Goal: Unclear: Unclear

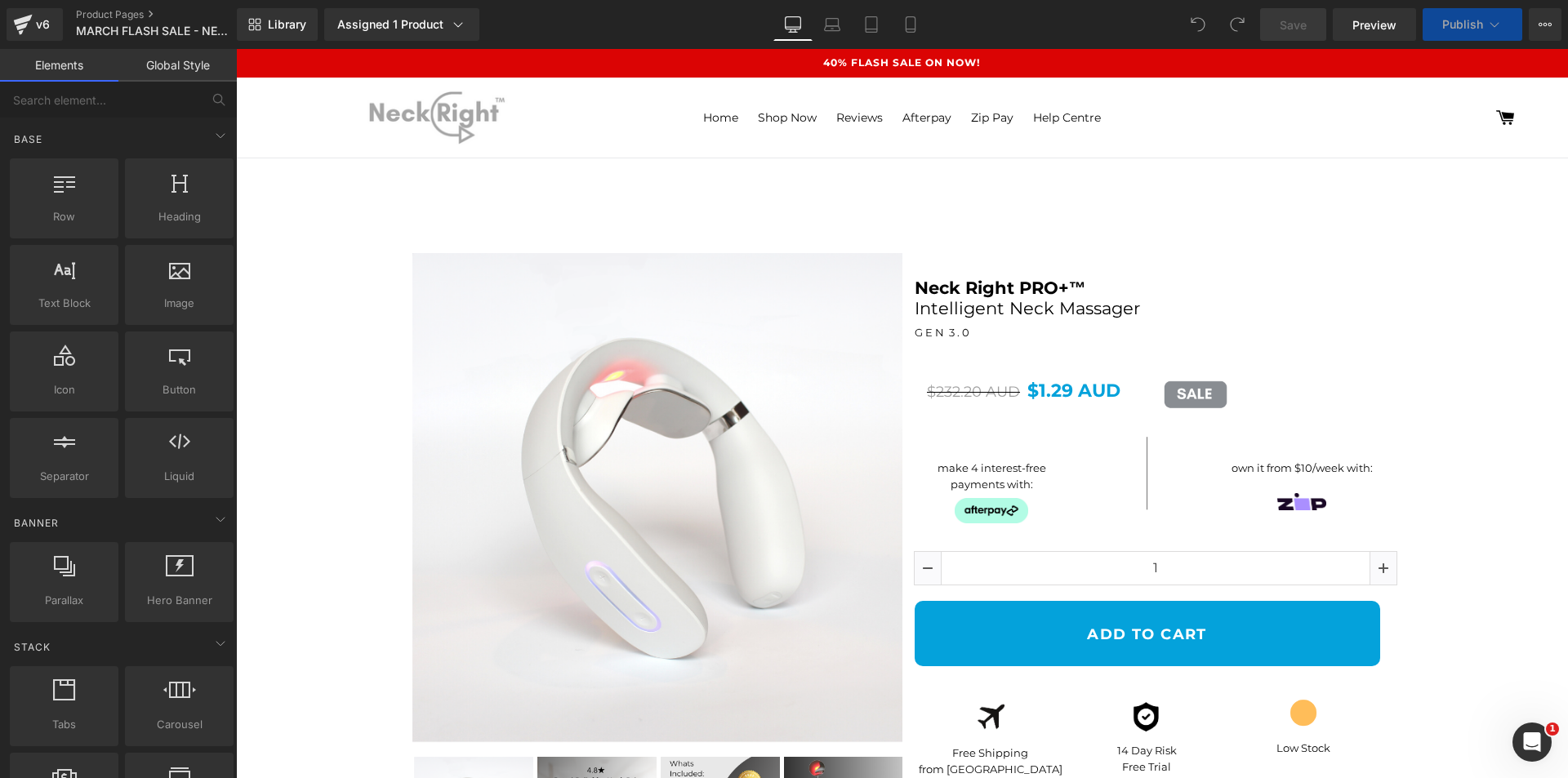
scroll to position [327, 0]
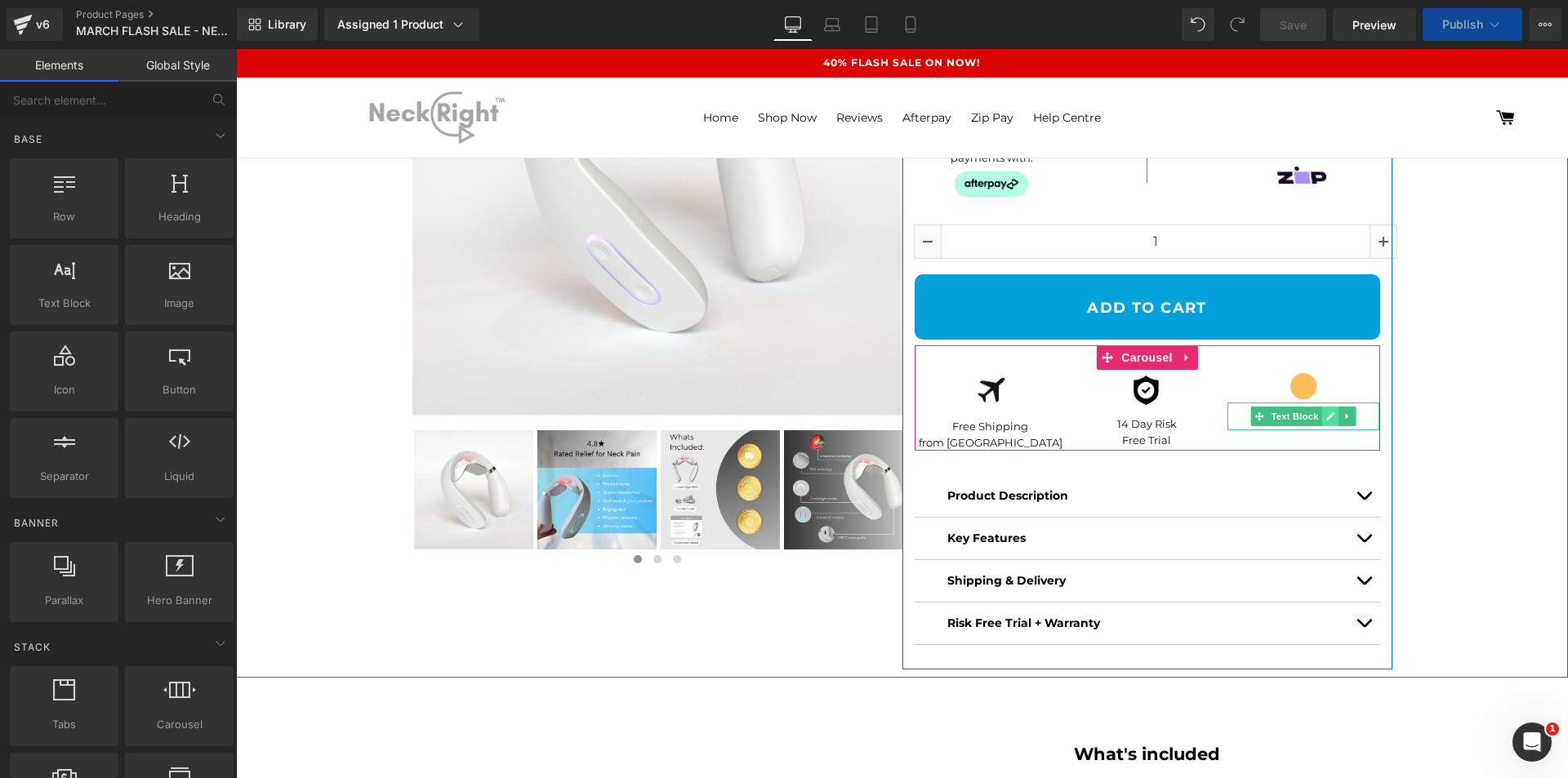
drag, startPoint x: 1310, startPoint y: 423, endPoint x: 1321, endPoint y: 417, distance: 12.5
click at [1321, 417] on ul "Text Block" at bounding box center [1304, 416] width 106 height 20
click at [1326, 417] on icon at bounding box center [1331, 416] width 9 height 9
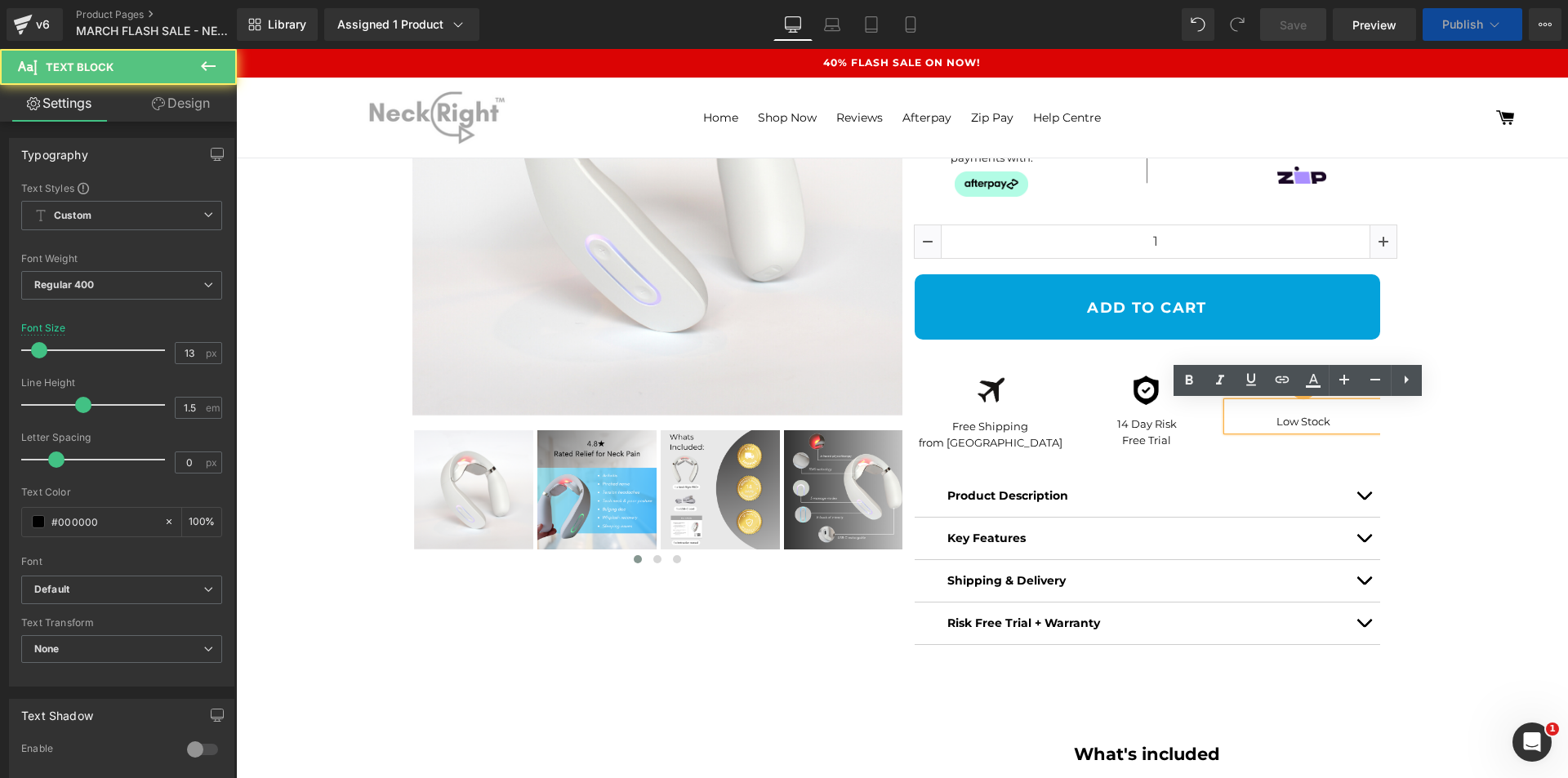
select select "Black"
drag, startPoint x: 1327, startPoint y: 415, endPoint x: 1270, endPoint y: 420, distance: 57.2
click at [1270, 420] on p "Low Stock" at bounding box center [1304, 421] width 153 height 16
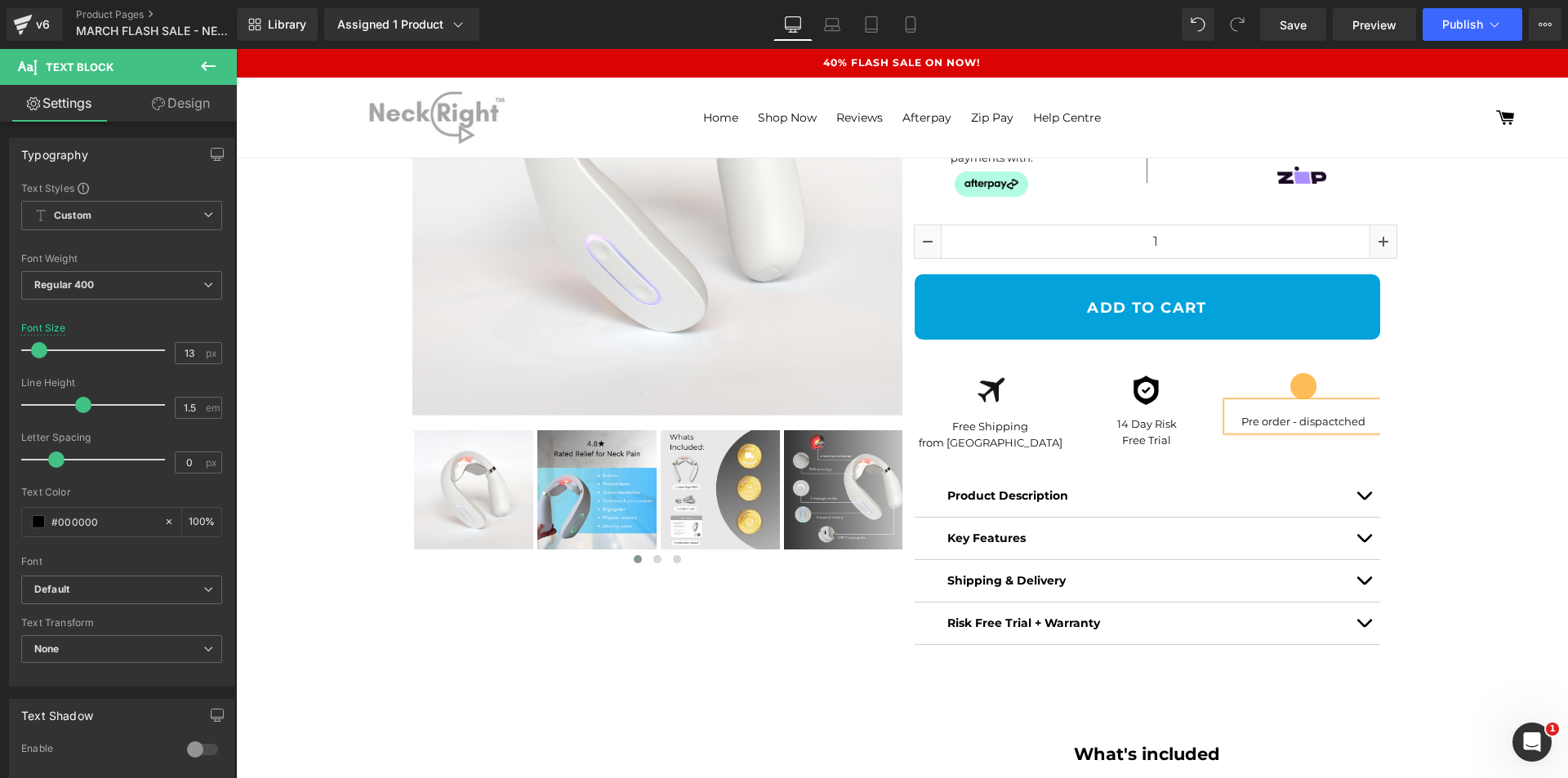
click at [1266, 421] on p "Pre order - dispactched" at bounding box center [1304, 421] width 153 height 16
drag, startPoint x: 1365, startPoint y: 415, endPoint x: 1327, endPoint y: 425, distance: 39.3
click at [1327, 425] on p "Pre order - dispactched" at bounding box center [1304, 421] width 153 height 16
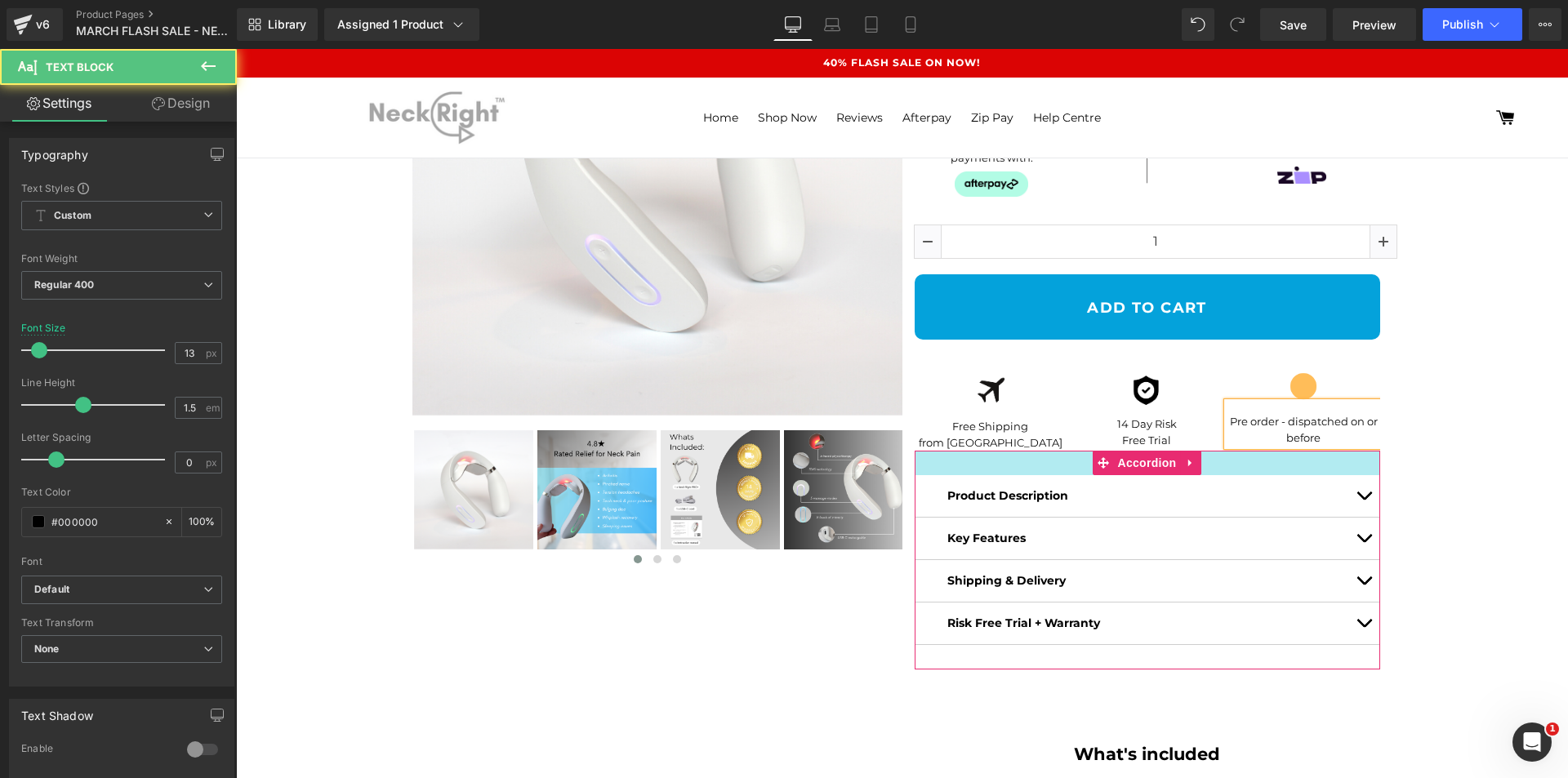
click at [1331, 439] on p "Pre order - dispatched on or before" at bounding box center [1304, 430] width 153 height 32
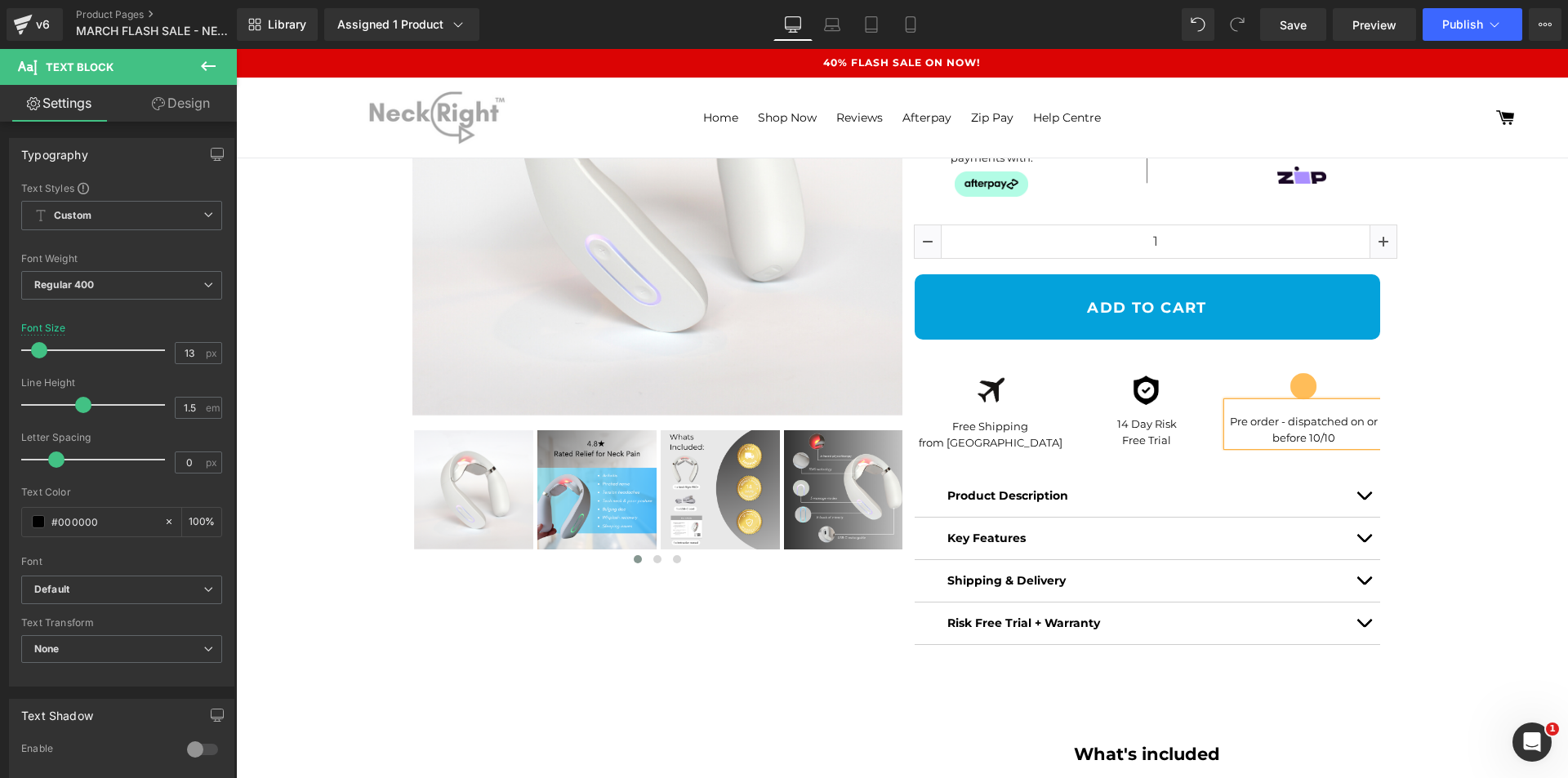
click at [1501, 452] on div "Sale Off (P) Image ‹ ›" at bounding box center [902, 290] width 1316 height 776
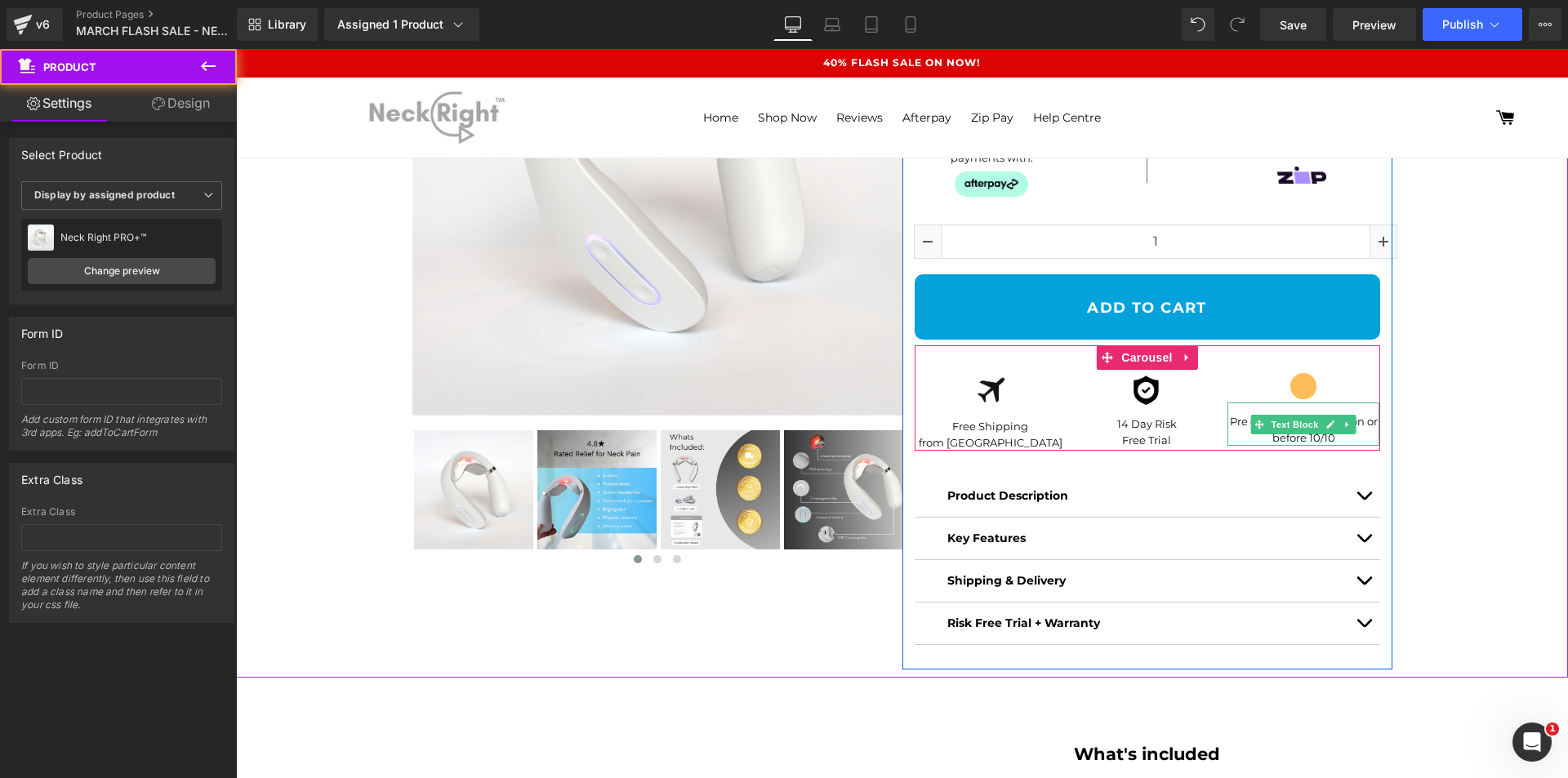
click at [1322, 437] on p "Pre order - dispatched on or before 10/10" at bounding box center [1304, 430] width 153 height 32
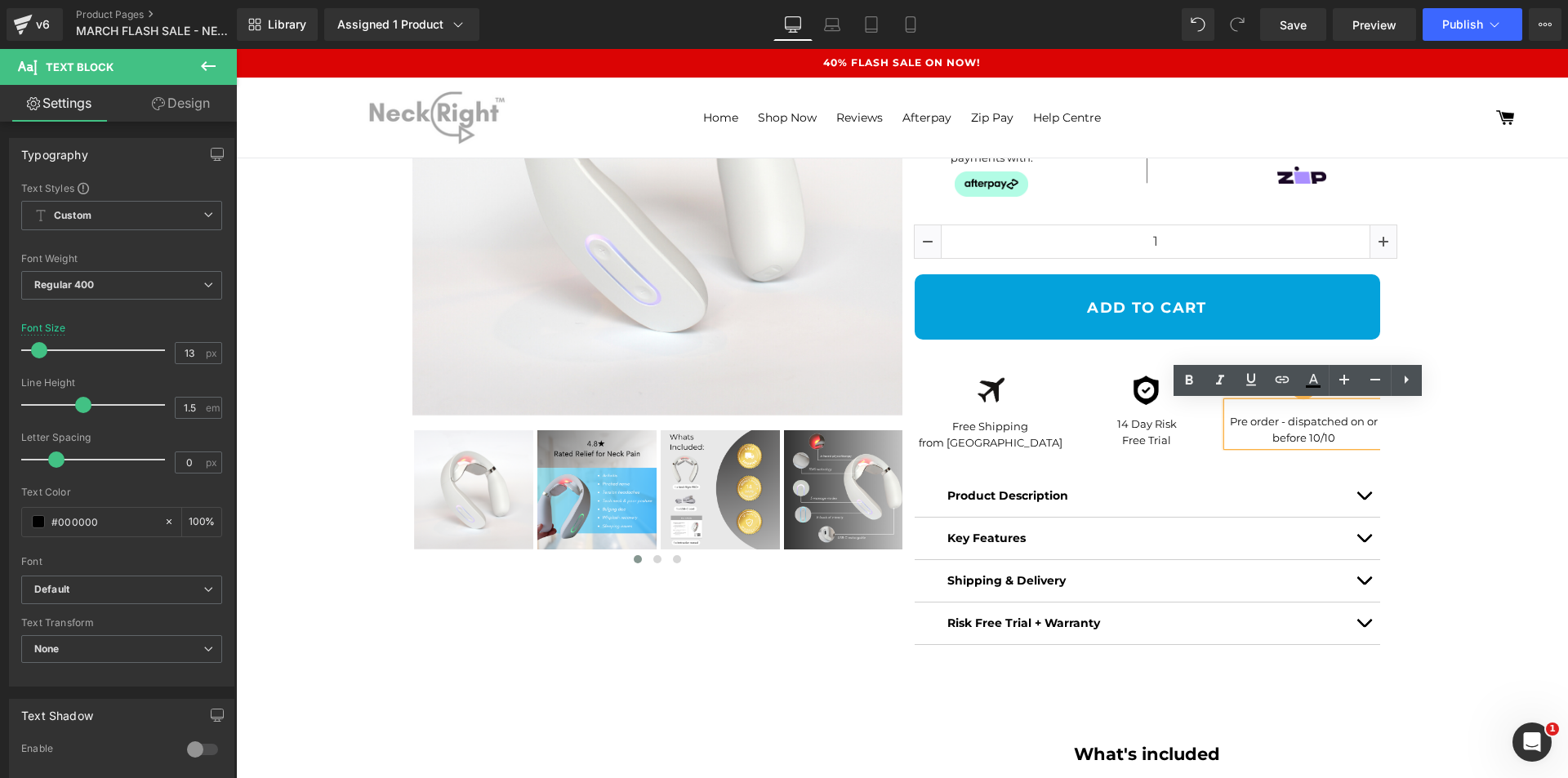
click at [1520, 463] on div "Sale Off (P) Image ‹ ›" at bounding box center [902, 290] width 1316 height 776
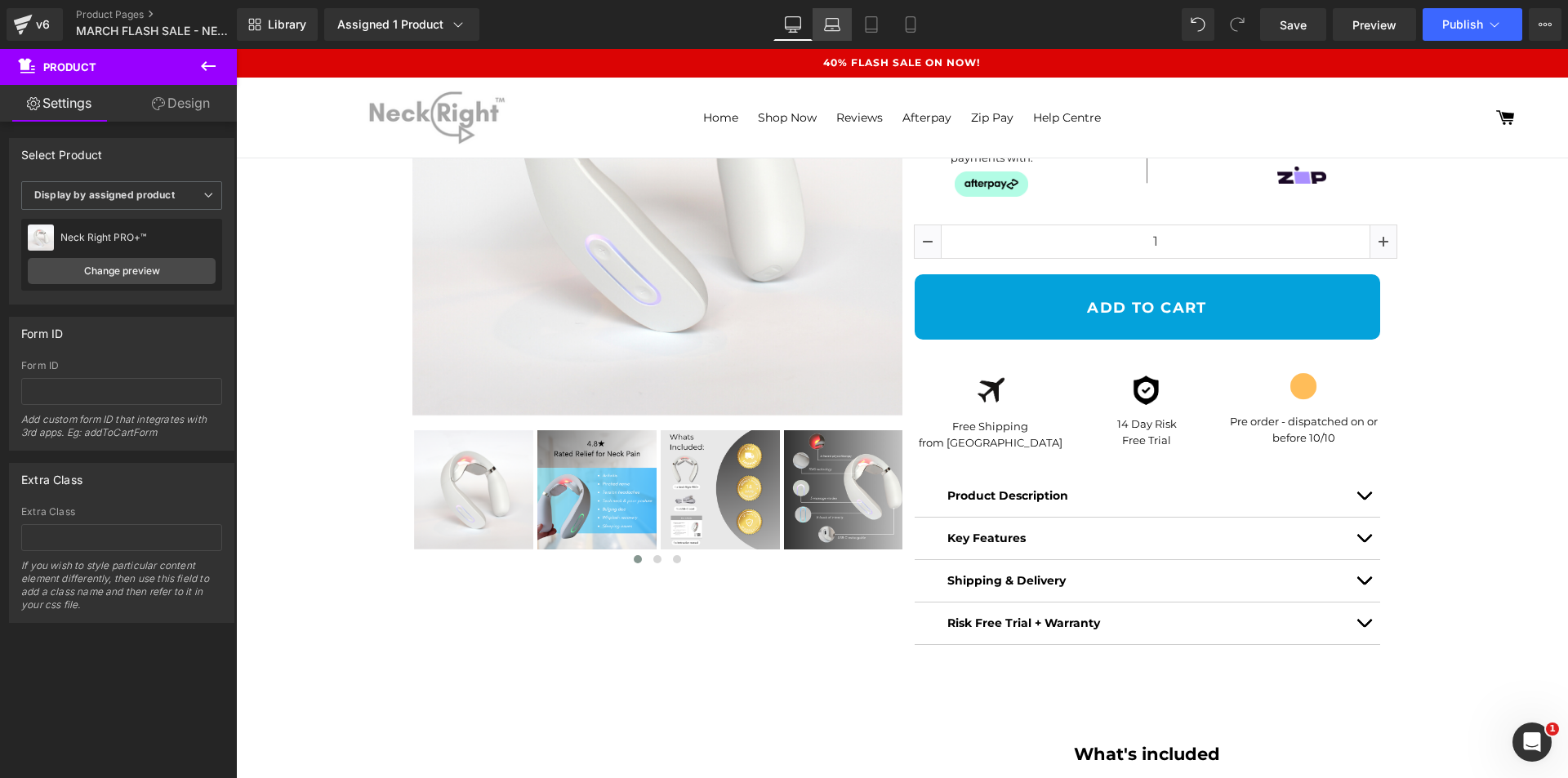
click at [843, 29] on link "Laptop" at bounding box center [832, 25] width 40 height 33
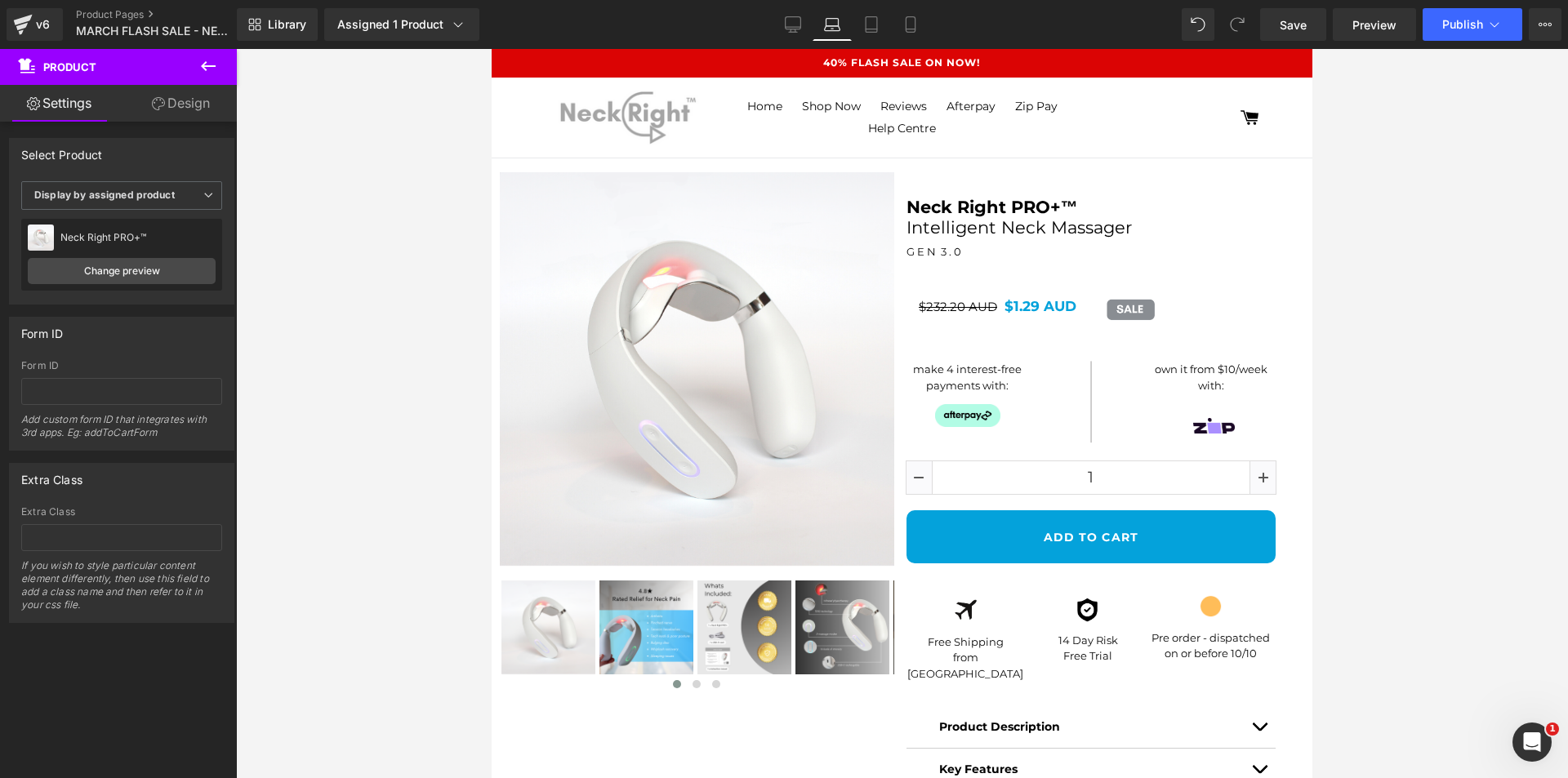
scroll to position [81, 0]
click at [868, 27] on icon at bounding box center [871, 24] width 16 height 16
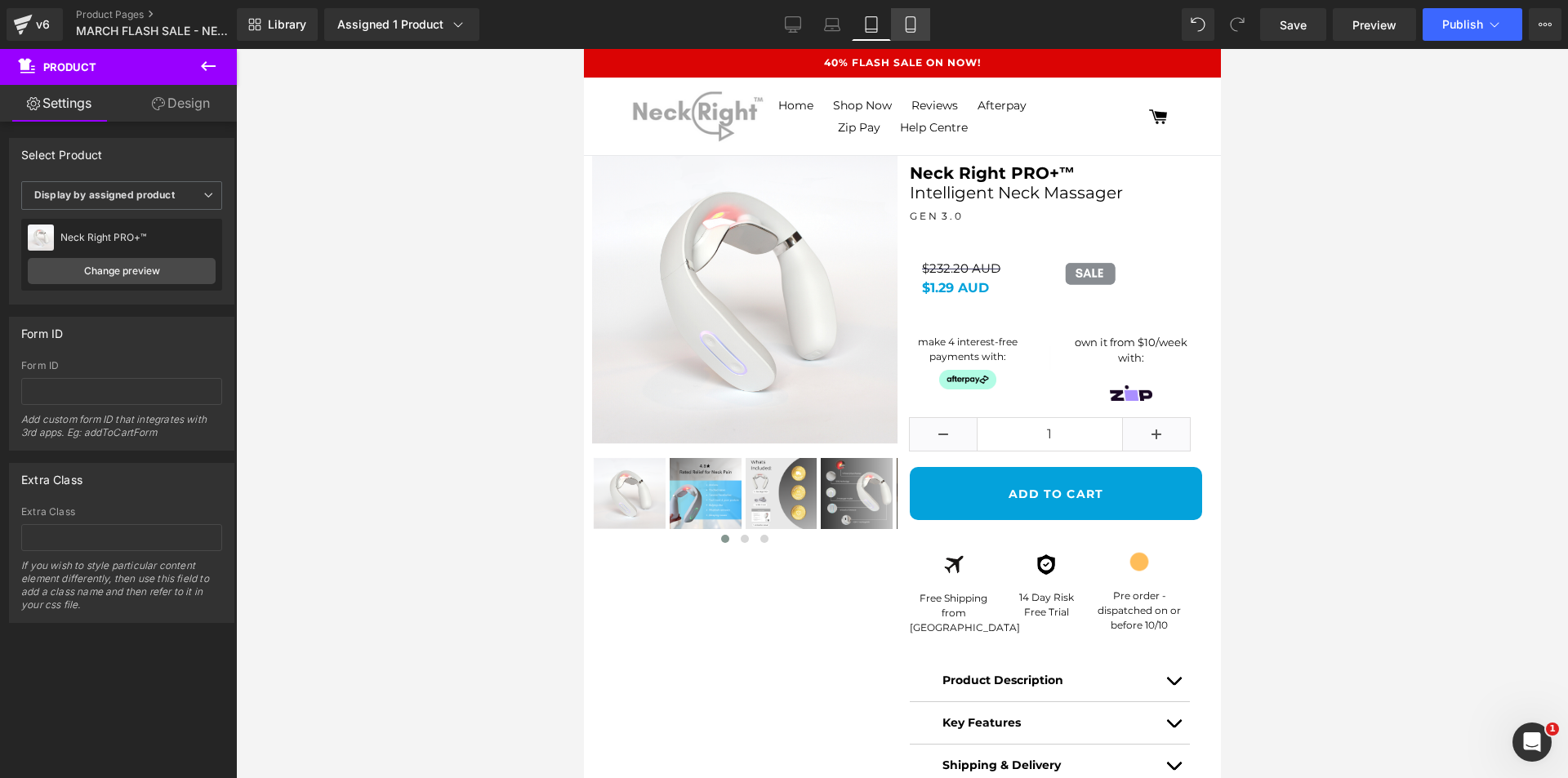
click at [925, 31] on link "Mobile" at bounding box center [912, 25] width 40 height 33
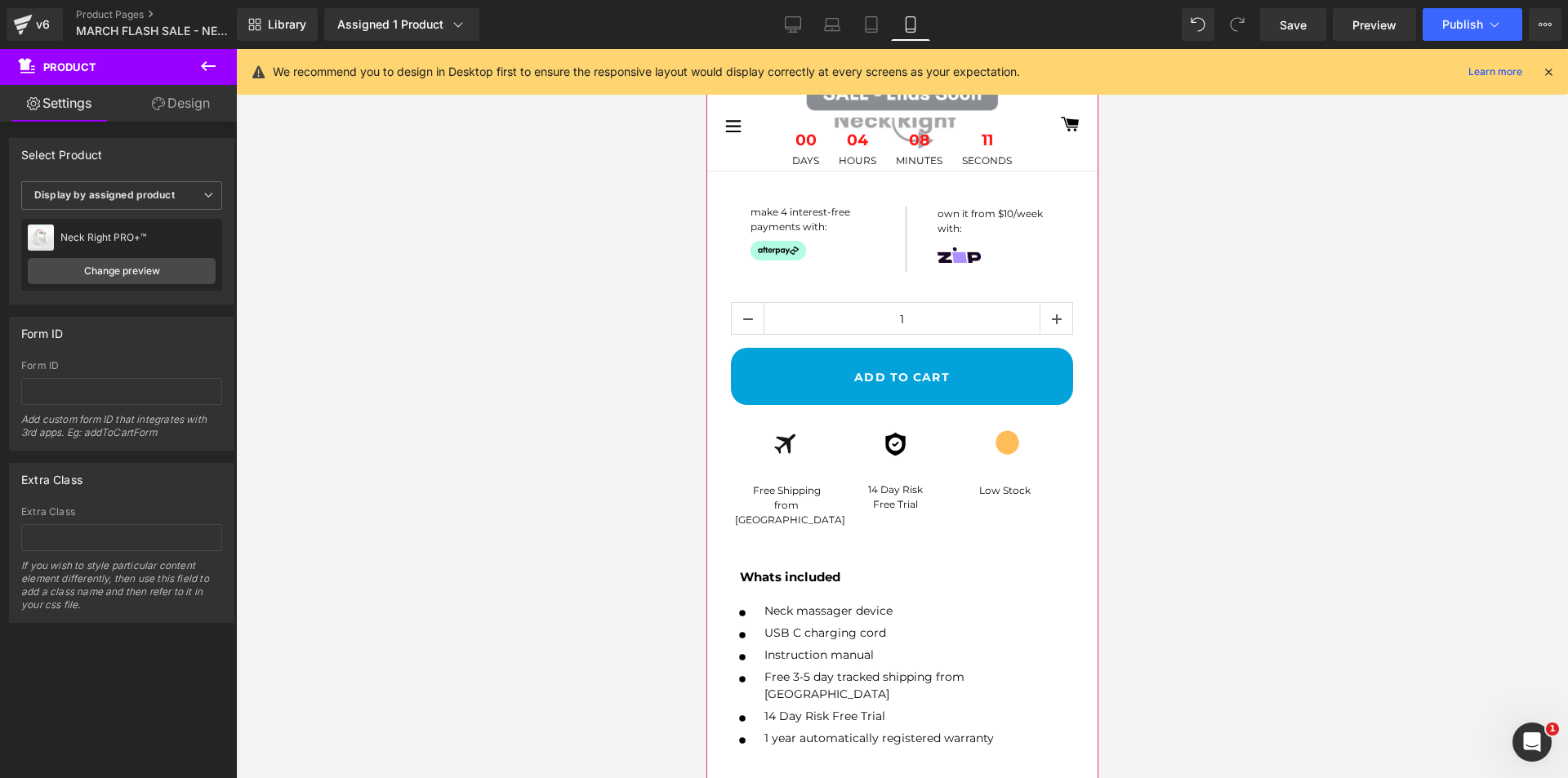
scroll to position [571, 0]
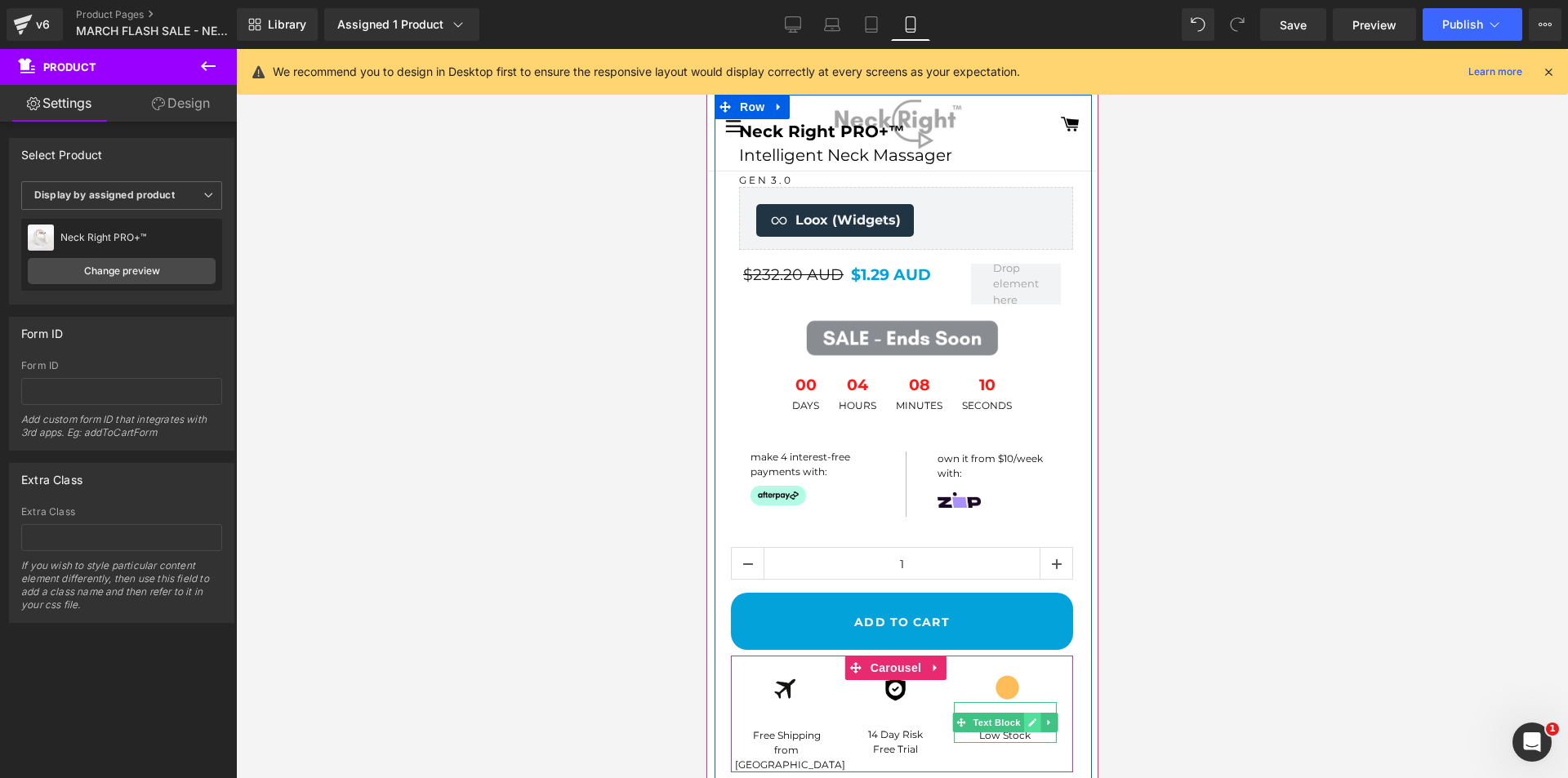
click at [1033, 723] on icon at bounding box center [1031, 722] width 9 height 9
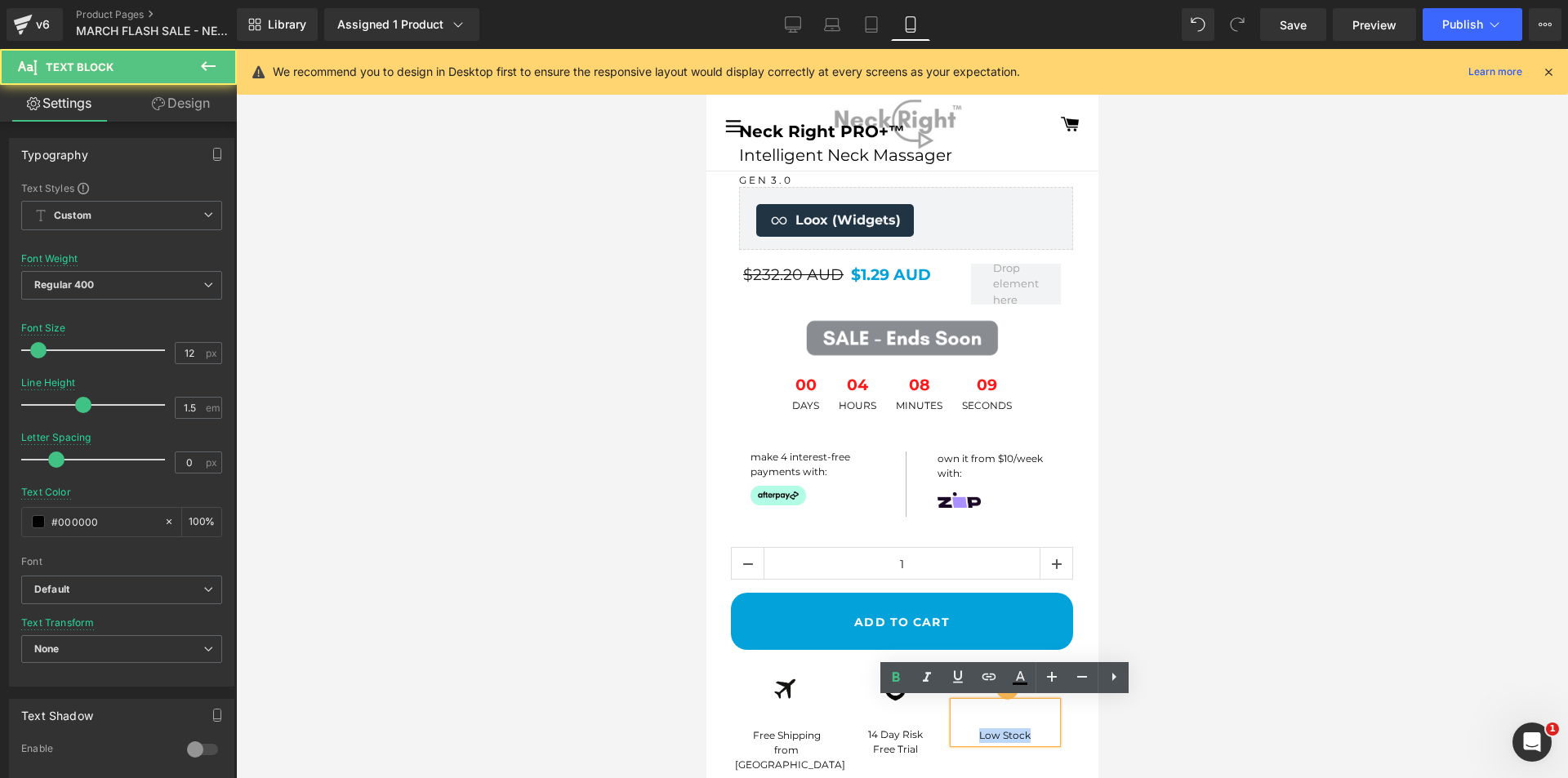
drag, startPoint x: 996, startPoint y: 736, endPoint x: 988, endPoint y: 722, distance: 16.1
click at [978, 736] on div "Low Stock" at bounding box center [1004, 722] width 103 height 41
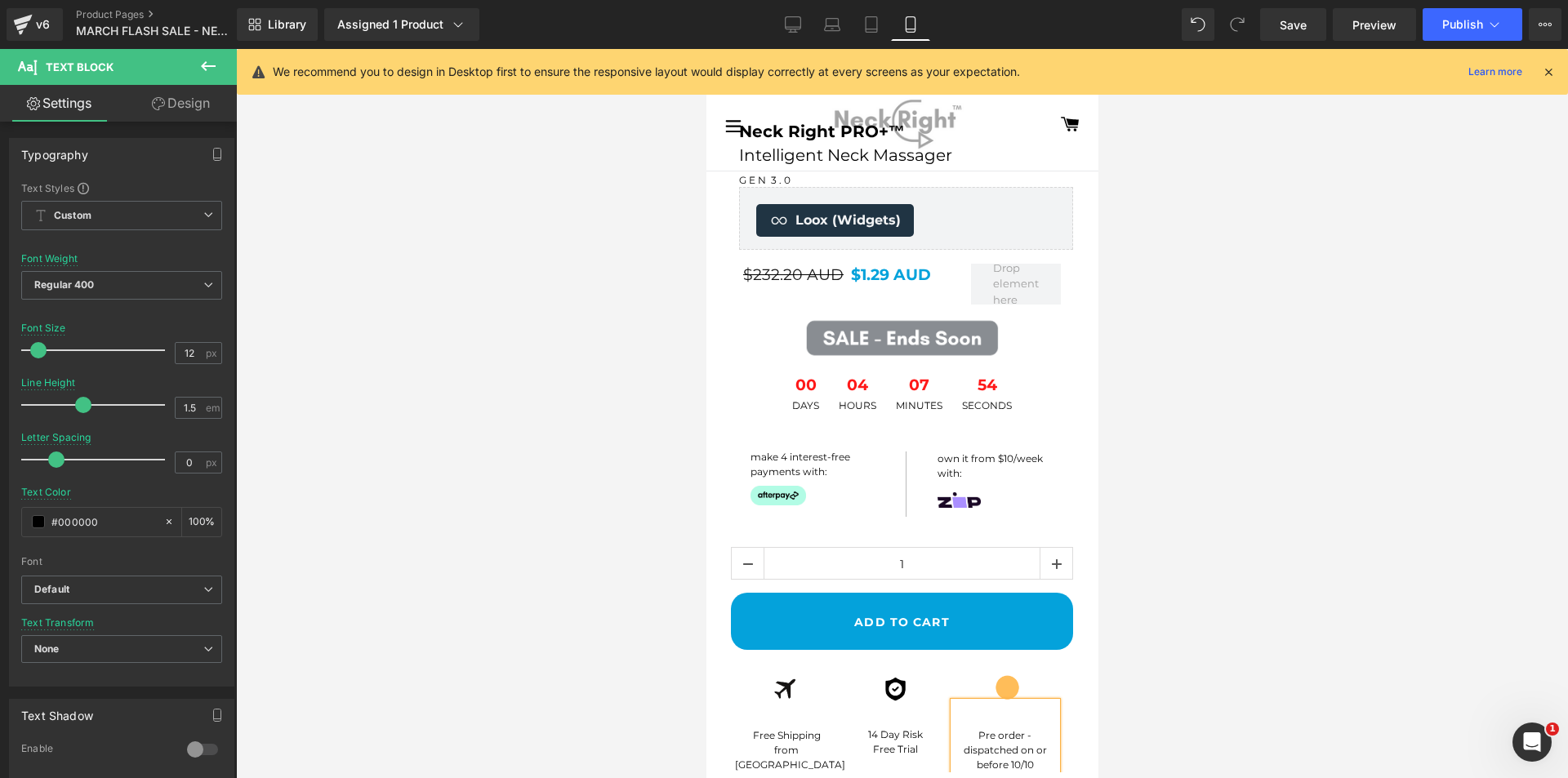
click at [1318, 499] on div at bounding box center [902, 414] width 1333 height 729
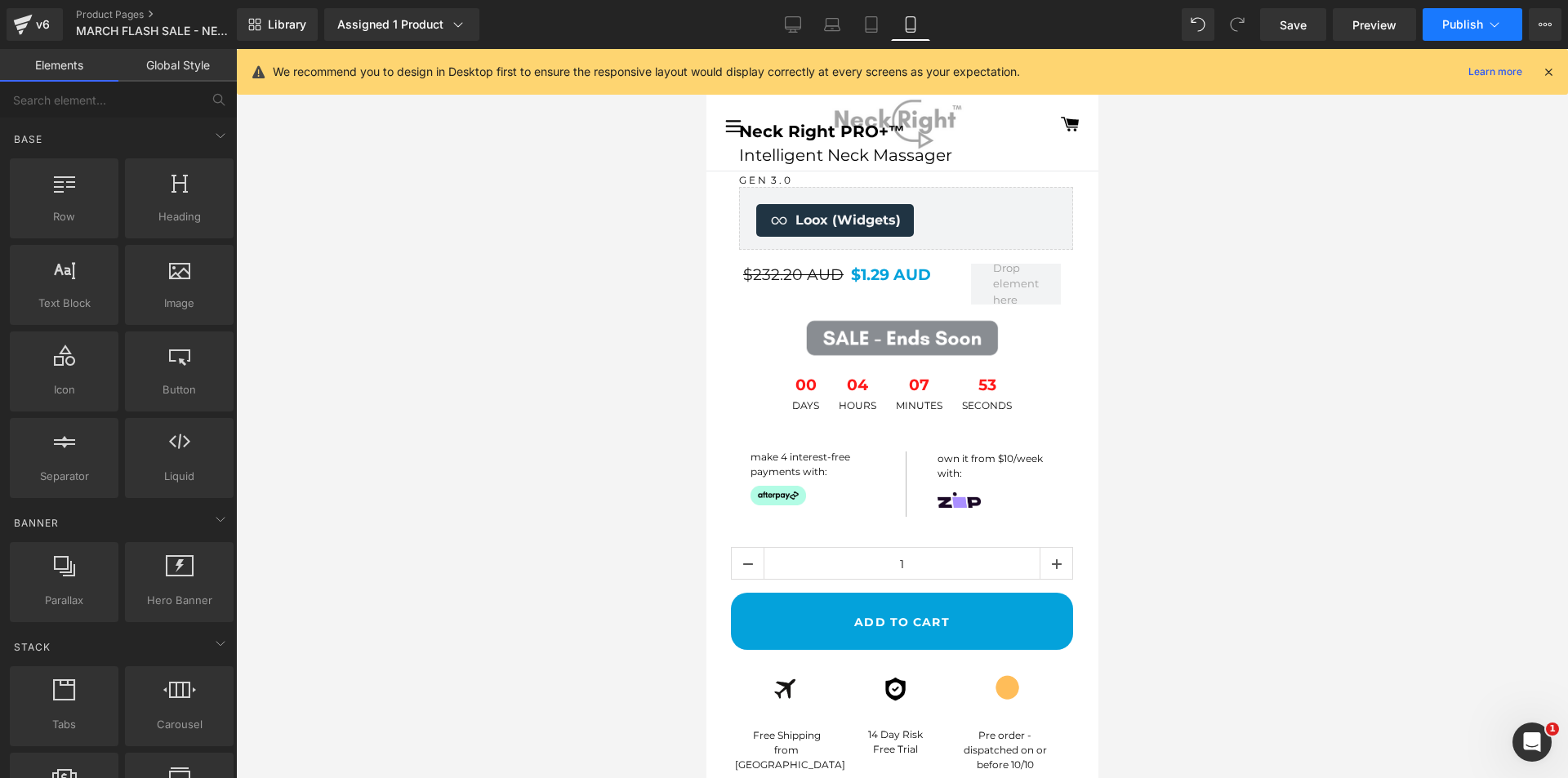
click at [1458, 25] on span "Publish" at bounding box center [1462, 25] width 41 height 13
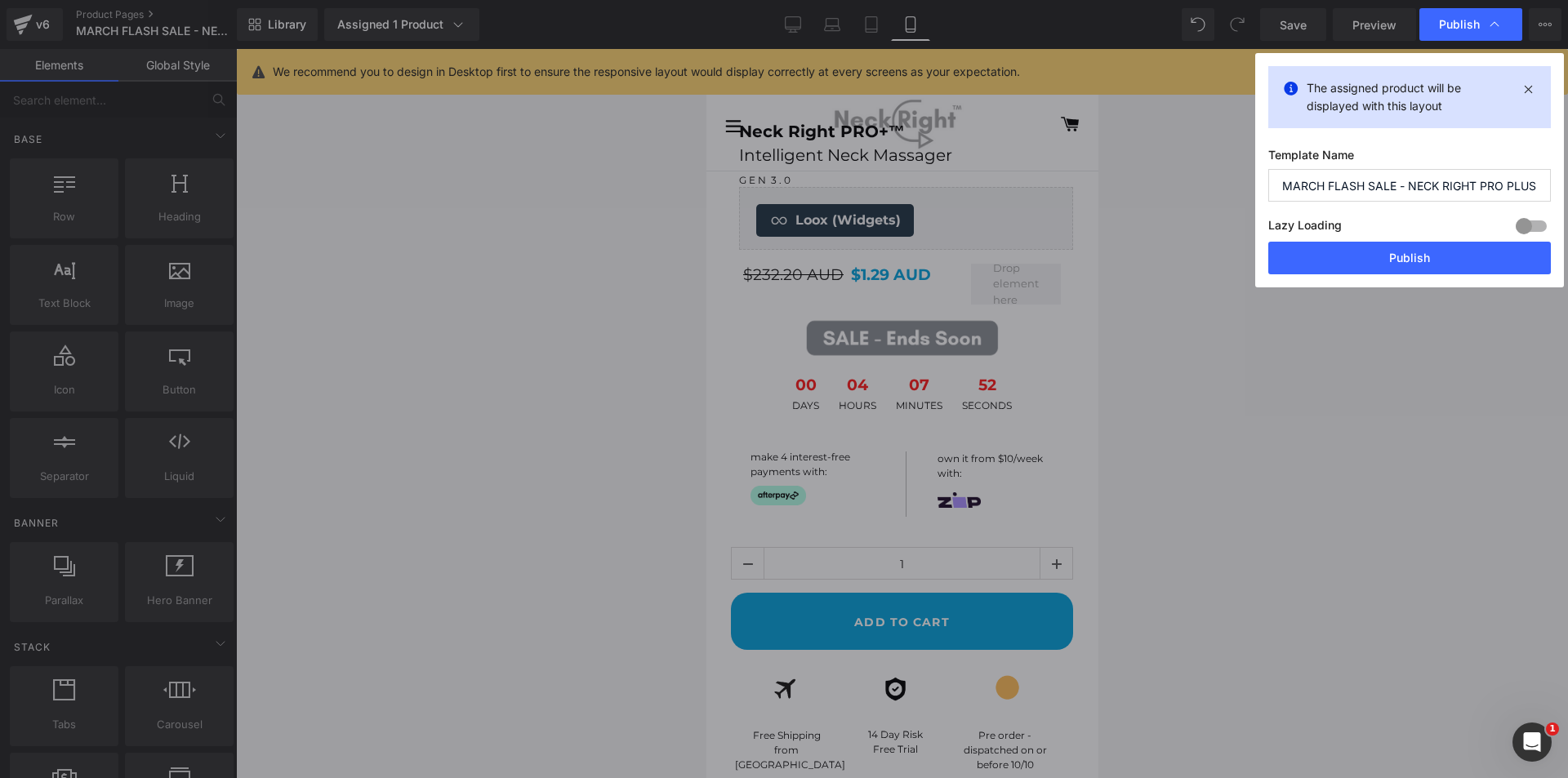
click at [1447, 251] on button "Publish" at bounding box center [1409, 258] width 282 height 33
